Goal: Register for event/course

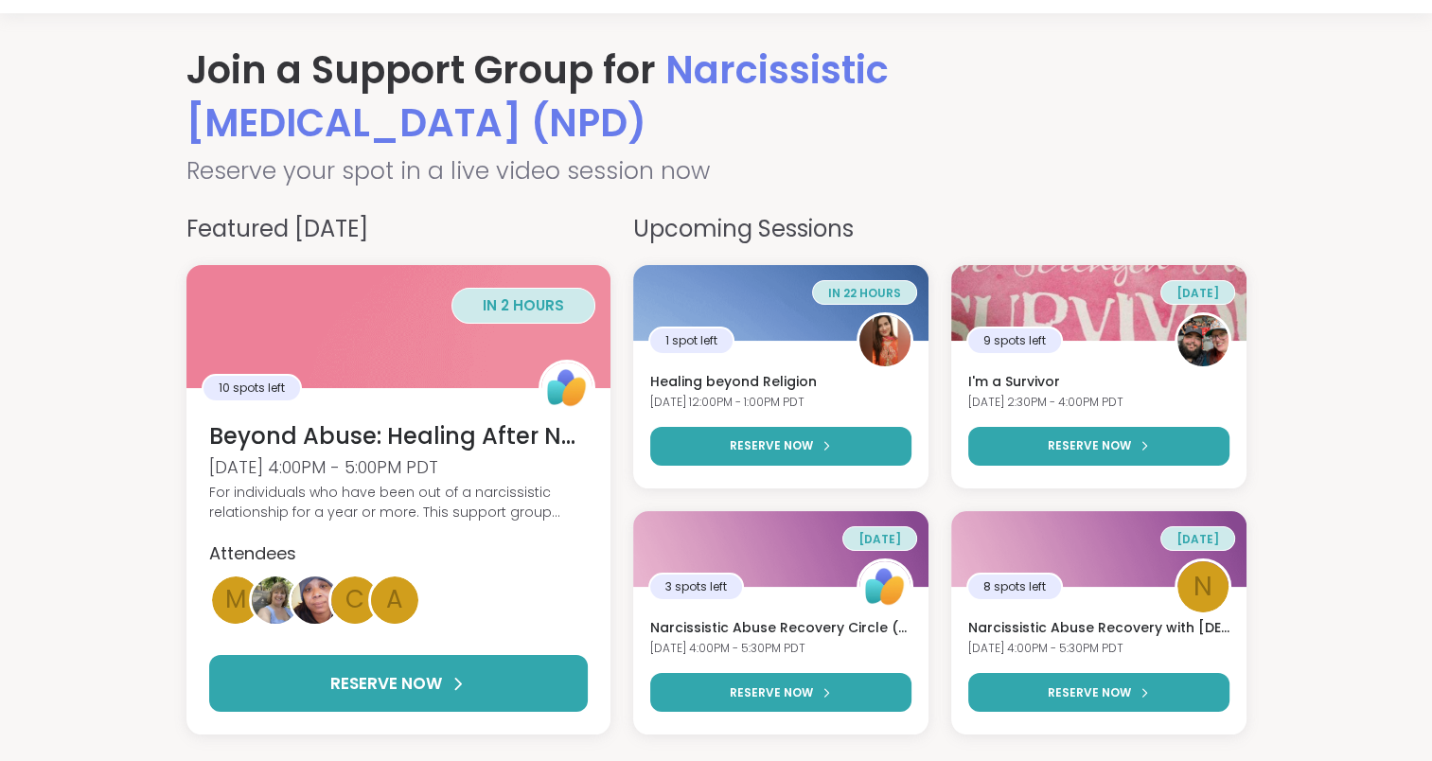
scroll to position [189, 0]
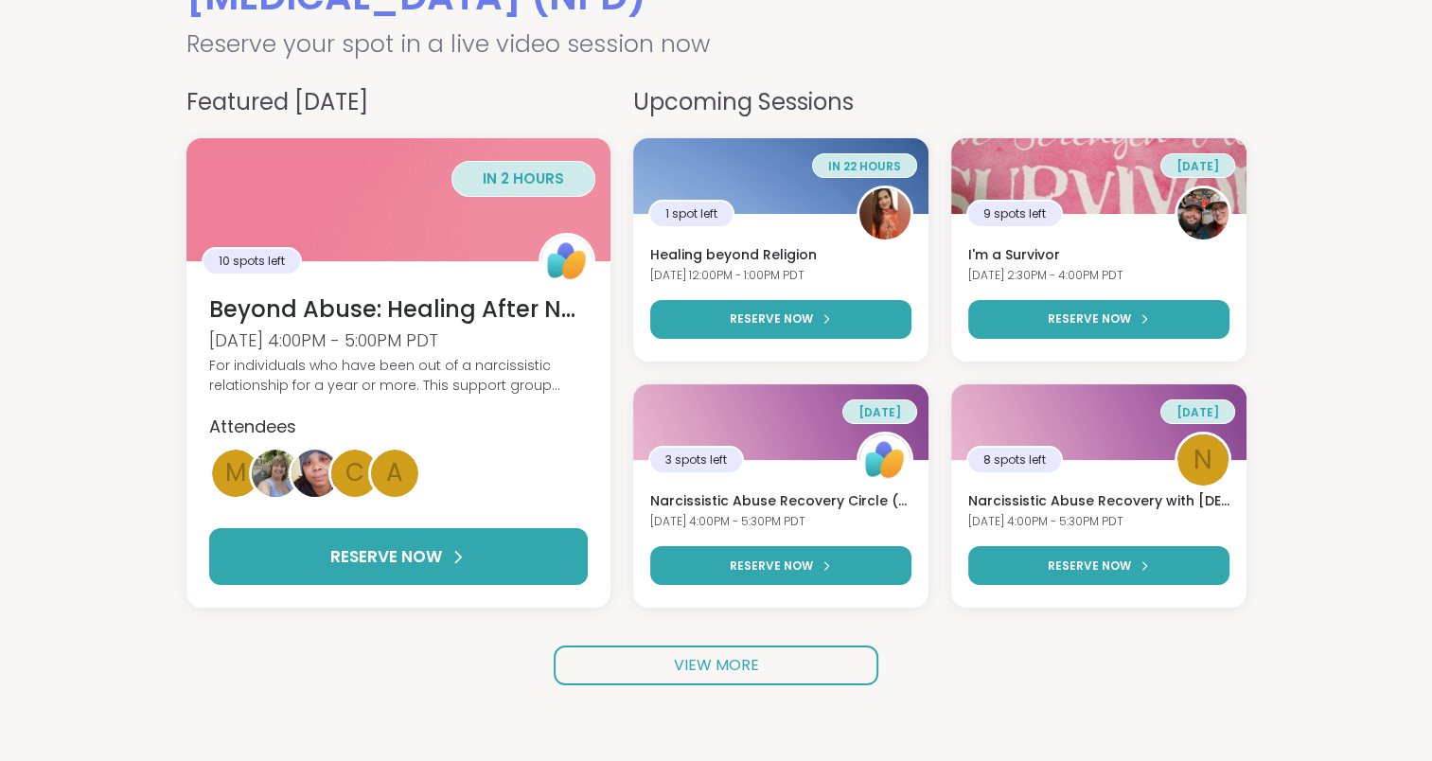
click at [746, 667] on span "VIEW MORE" at bounding box center [716, 665] width 85 height 22
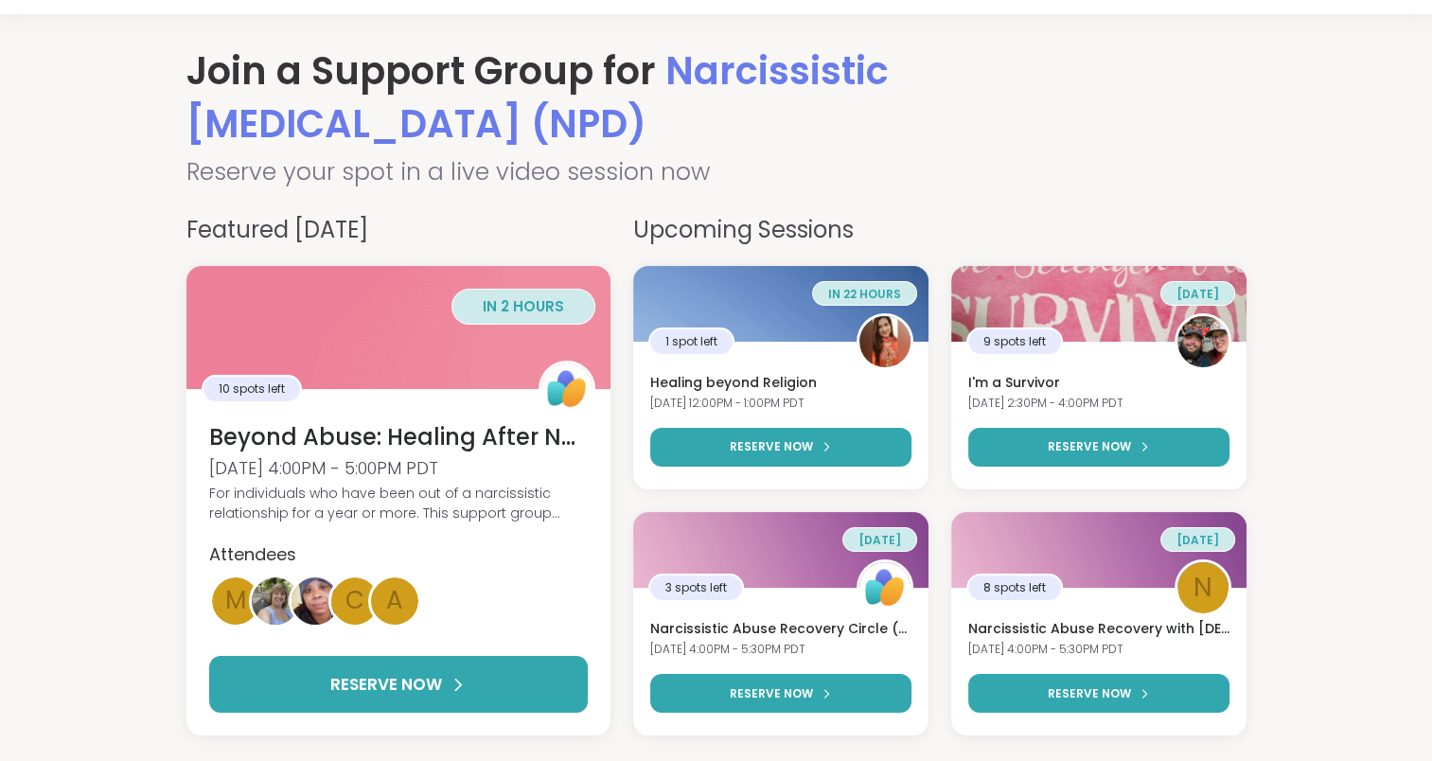
scroll to position [95, 0]
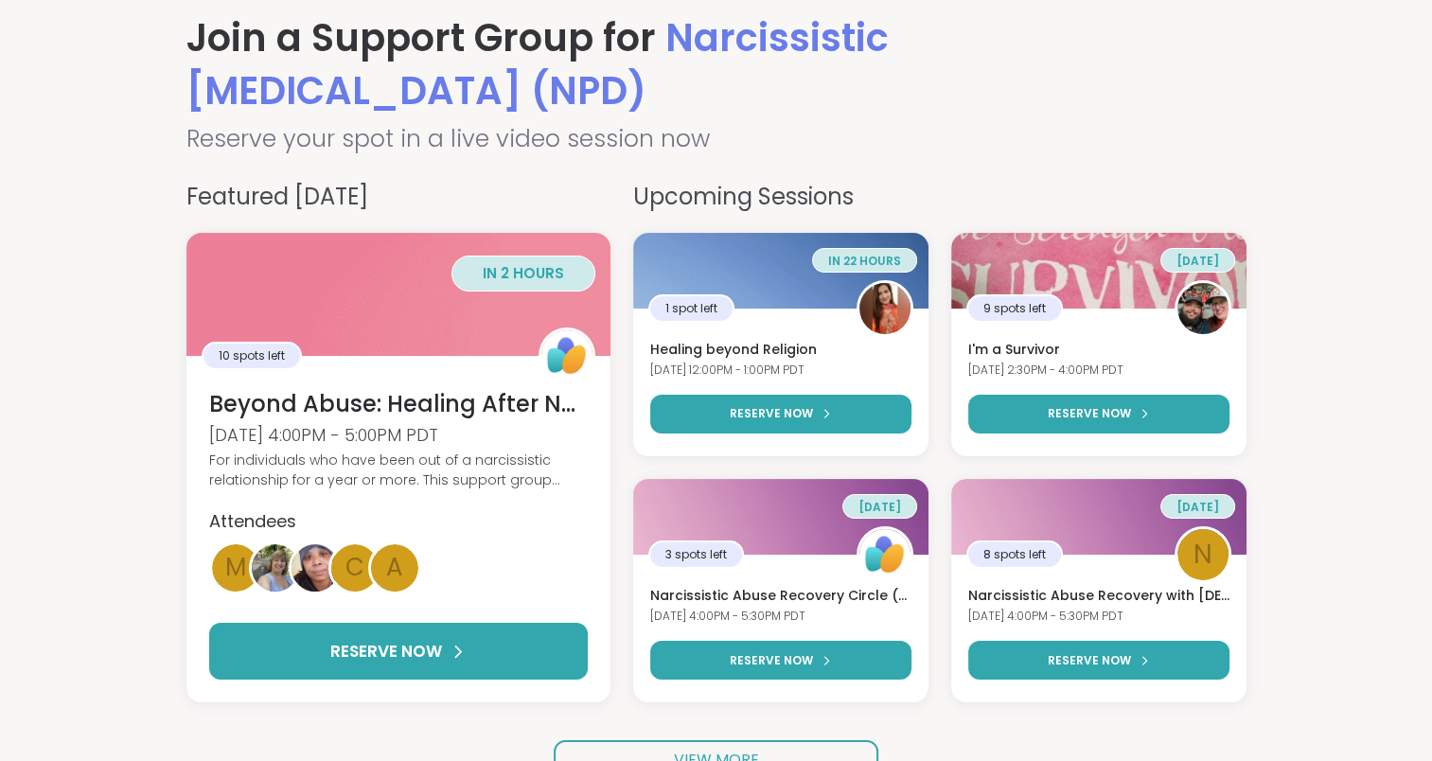
click at [753, 597] on h3 "Narcissistic Abuse Recovery Circle (90min)" at bounding box center [780, 596] width 261 height 19
